Goal: Check status: Check status

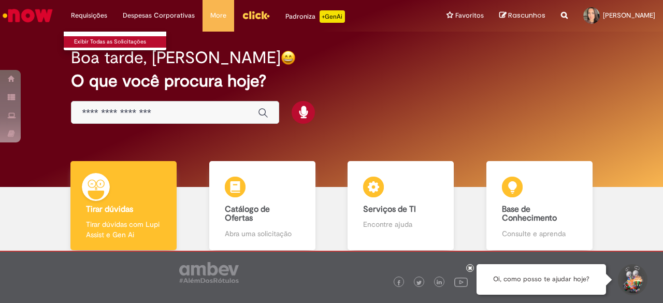
click at [97, 40] on link "Exibir Todas as Solicitações" at bounding box center [121, 41] width 114 height 11
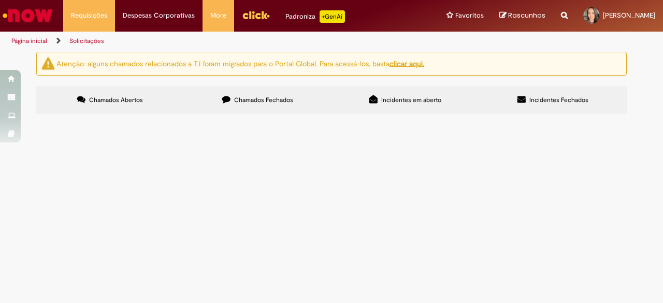
click at [286, 100] on span "Chamados Fechados" at bounding box center [263, 100] width 59 height 8
click at [399, 99] on span "Incidentes em aberto" at bounding box center [411, 100] width 60 height 8
click at [525, 100] on icon at bounding box center [522, 99] width 8 height 8
click at [243, 96] on span "Chamados Fechados" at bounding box center [263, 100] width 59 height 8
click at [137, 100] on span "Chamados Abertos" at bounding box center [116, 100] width 54 height 8
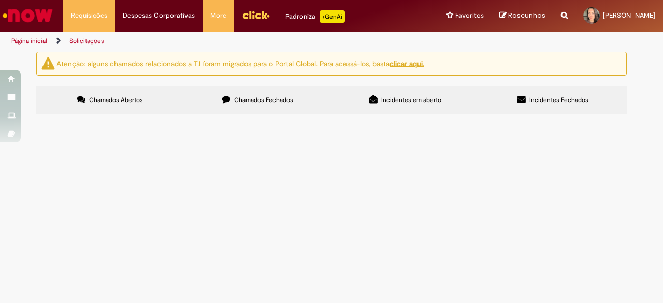
click at [263, 102] on span "Chamados Fechados" at bounding box center [263, 100] width 59 height 8
click at [0, 0] on span "Bom dia! Solicito ajuste de data de entrega." at bounding box center [0, 0] width 0 height 0
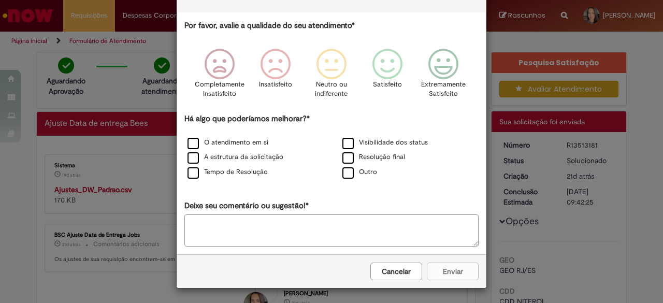
scroll to position [44, 0]
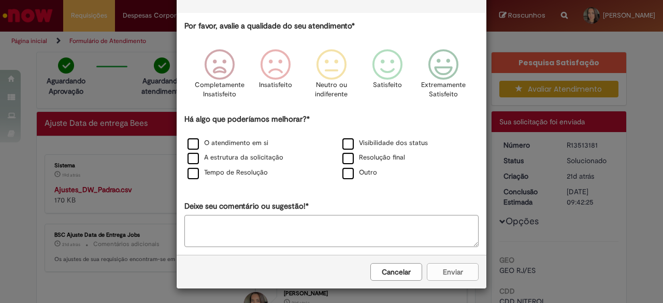
click at [388, 273] on button "Cancelar" at bounding box center [397, 272] width 52 height 18
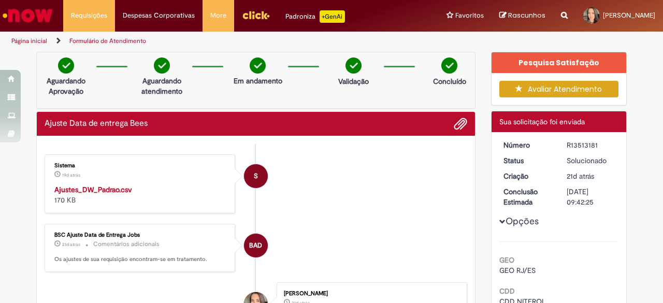
click at [88, 186] on strong "Ajustes_DW_Padrao.csv" at bounding box center [93, 189] width 78 height 9
